Goal: Navigation & Orientation: Go to known website

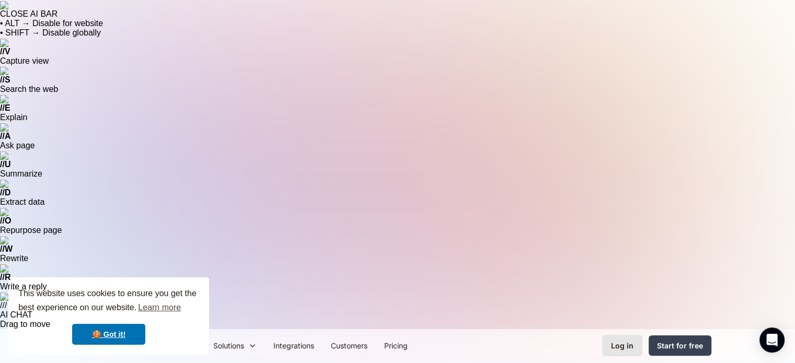
click at [620, 340] on div "Log in" at bounding box center [622, 345] width 22 height 11
